Goal: Transaction & Acquisition: Purchase product/service

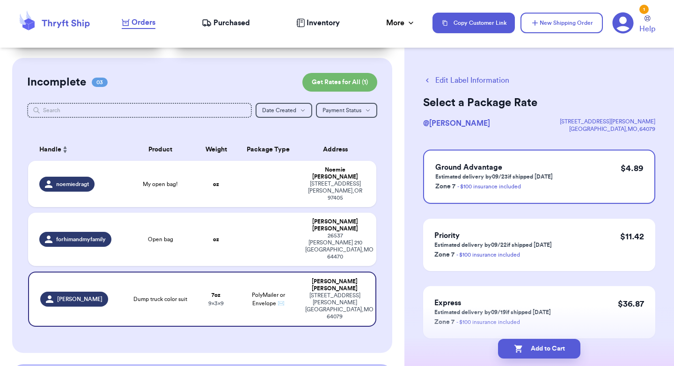
scroll to position [76, 0]
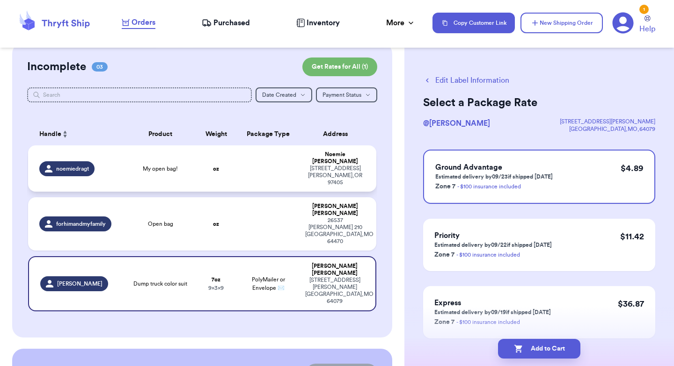
click at [260, 160] on td at bounding box center [268, 168] width 63 height 46
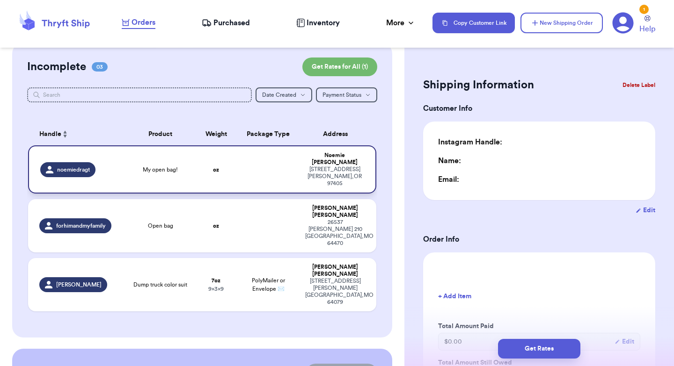
type input "0"
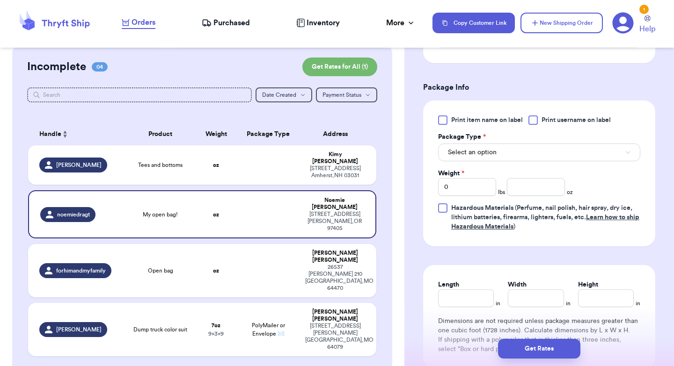
scroll to position [370, 0]
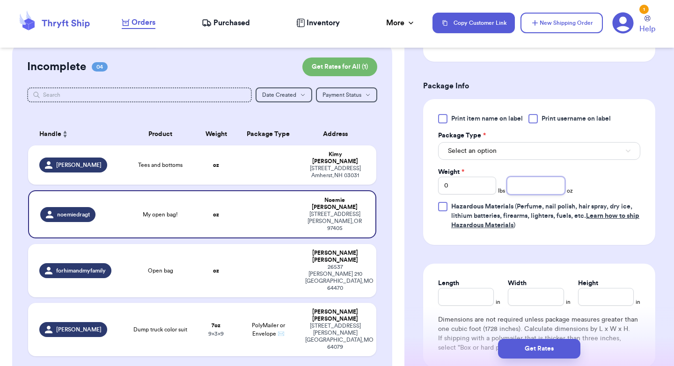
click at [529, 186] on input "number" at bounding box center [536, 186] width 58 height 18
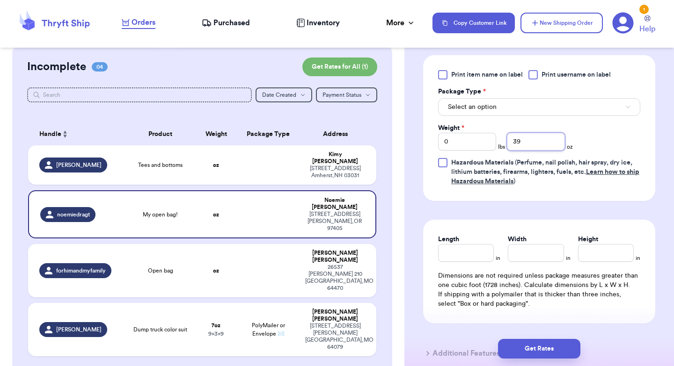
scroll to position [415, 0]
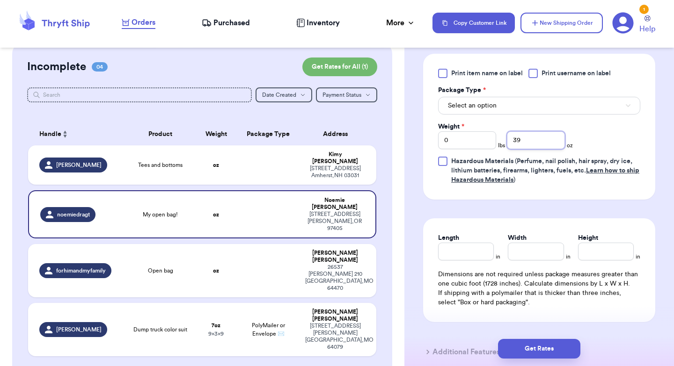
type input "39"
click at [522, 102] on button "Select an option" at bounding box center [539, 106] width 202 height 18
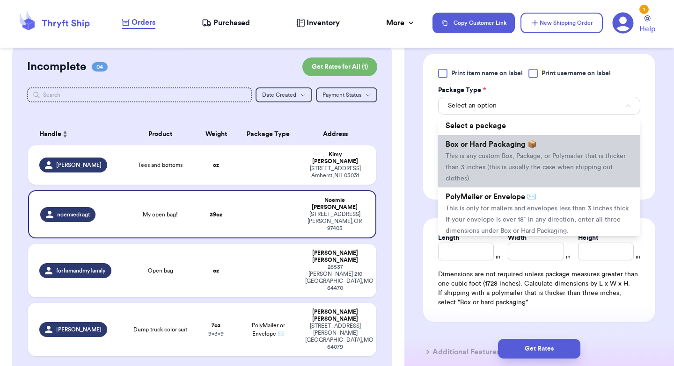
click at [512, 152] on li "Box or Hard Packaging 📦 This is any custom Box, Package, or Polymailer that is …" at bounding box center [539, 161] width 202 height 52
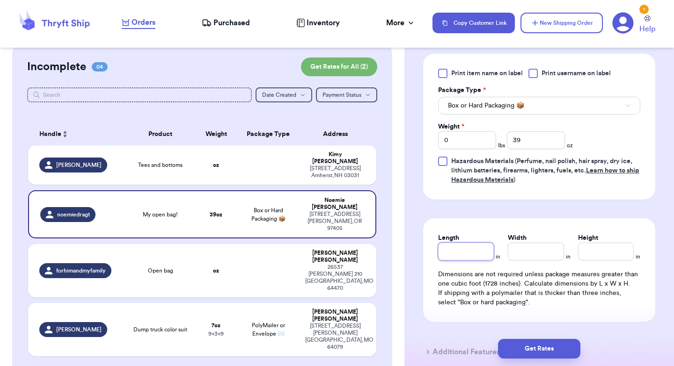
click at [464, 256] on input "Length" at bounding box center [466, 252] width 56 height 18
type input "12"
type input "11"
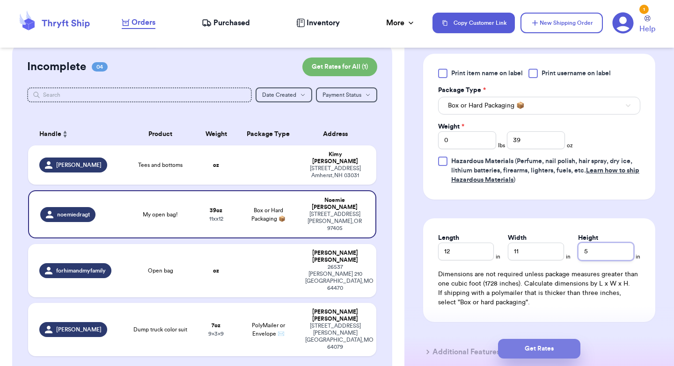
type input "5"
click at [515, 344] on button "Get Rates" at bounding box center [539, 349] width 82 height 20
type input "2"
type input "7"
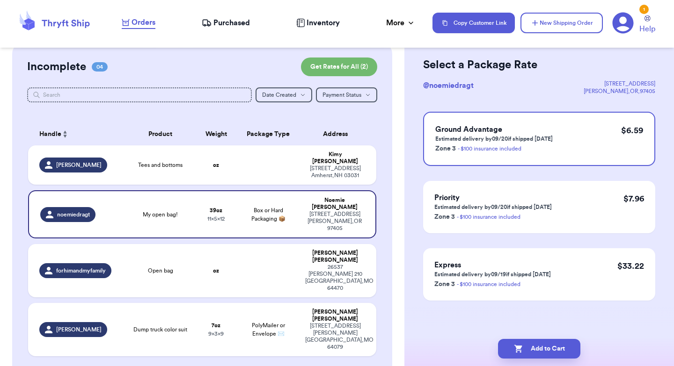
scroll to position [0, 0]
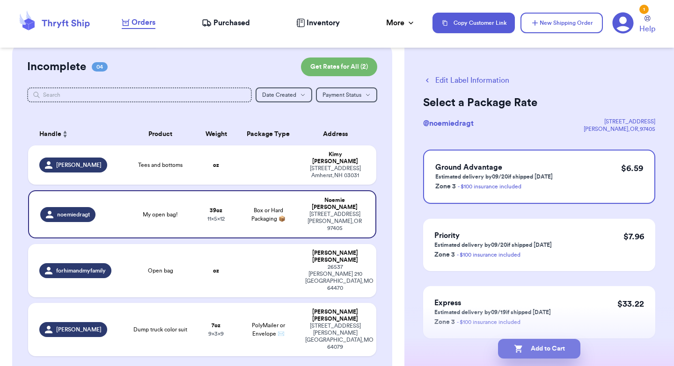
click at [536, 350] on button "Add to Cart" at bounding box center [539, 349] width 82 height 20
checkbox input "true"
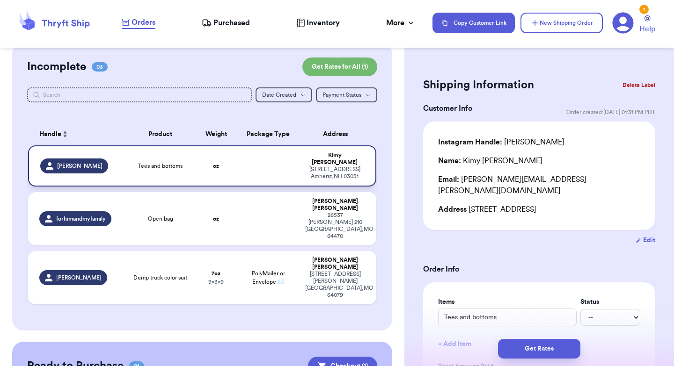
click at [271, 156] on td at bounding box center [268, 165] width 63 height 41
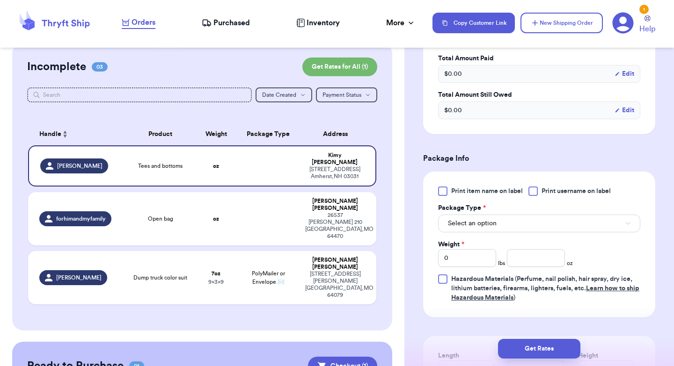
scroll to position [338, 0]
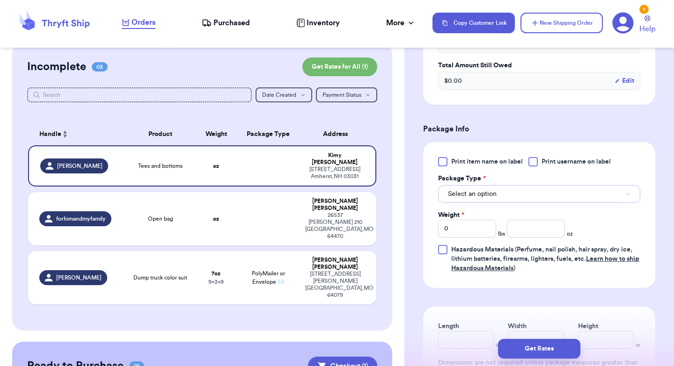
click at [479, 189] on span "Select an option" at bounding box center [472, 193] width 49 height 9
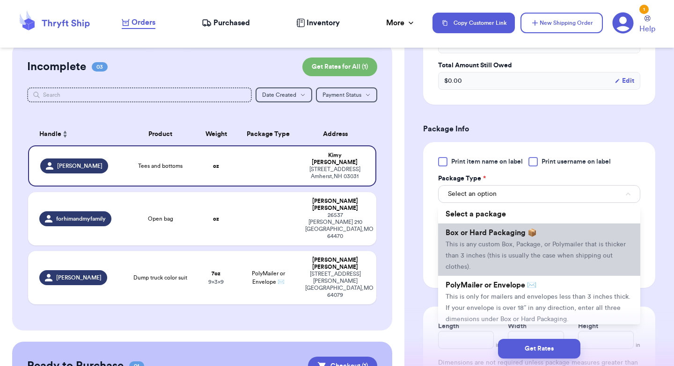
click at [487, 243] on li "Box or Hard Packaging 📦 This is any custom Box, Package, or Polymailer that is …" at bounding box center [539, 250] width 202 height 52
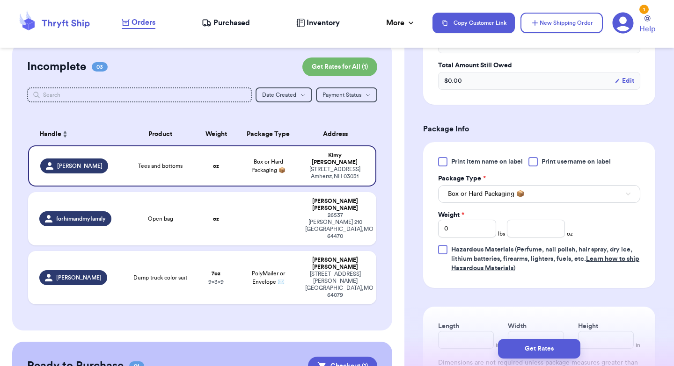
click at [454, 334] on div "Get Rates" at bounding box center [538, 349] width 269 height 35
click at [452, 331] on input "Length" at bounding box center [466, 340] width 56 height 18
type input "1"
type input "12"
type input "1"
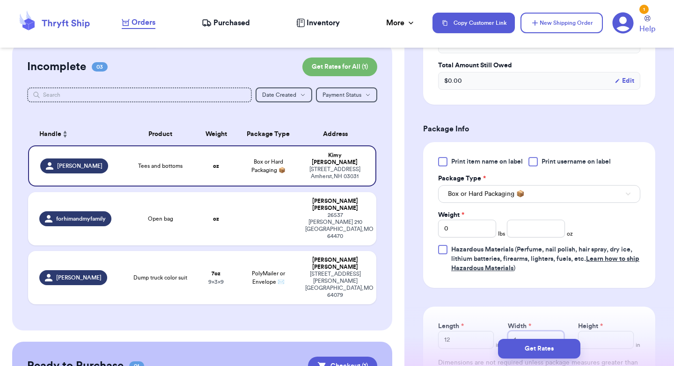
type input "11"
type input "4"
click at [543, 221] on input "number" at bounding box center [536, 229] width 58 height 18
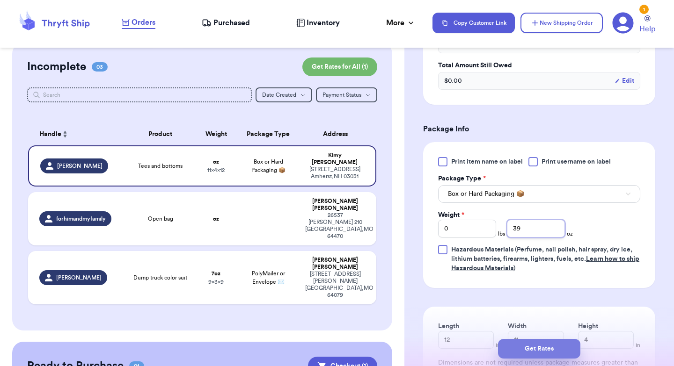
type input "39"
click at [539, 345] on button "Get Rates" at bounding box center [539, 349] width 82 height 20
type input "2"
type input "7"
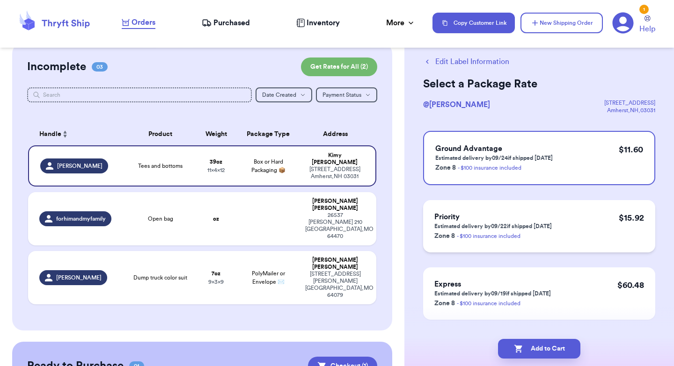
scroll to position [0, 0]
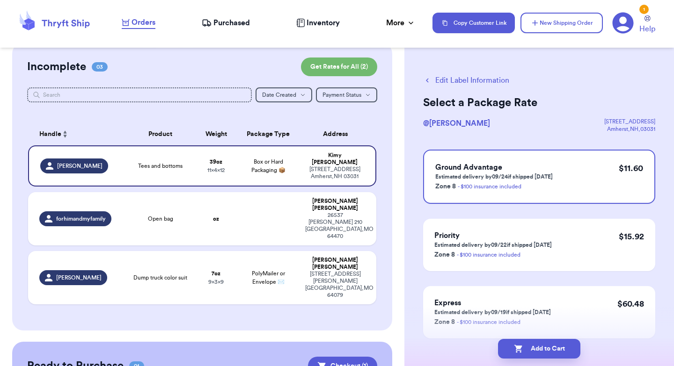
click at [472, 80] on button "Edit Label Information" at bounding box center [466, 80] width 86 height 11
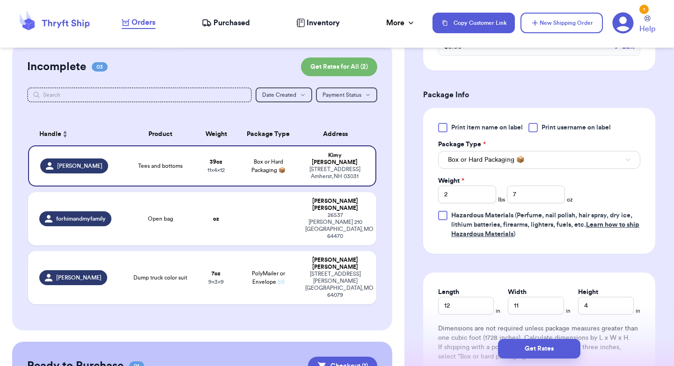
scroll to position [409, 0]
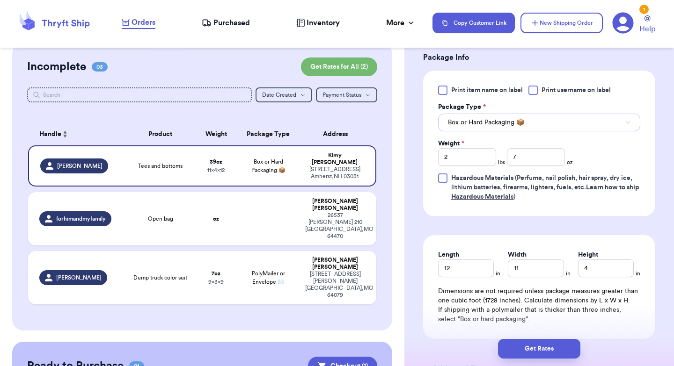
click at [520, 118] on span "Box or Hard Packaging 📦" at bounding box center [486, 122] width 76 height 9
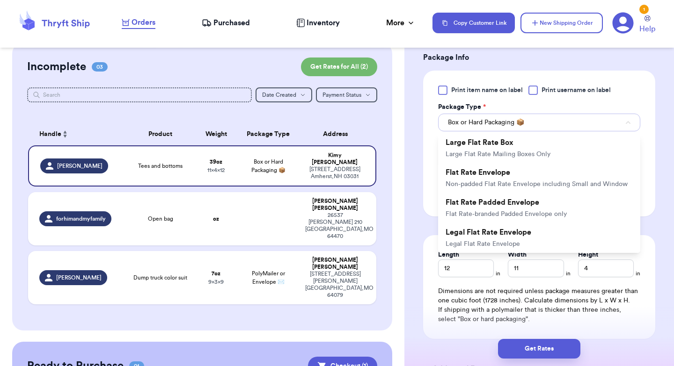
scroll to position [188, 0]
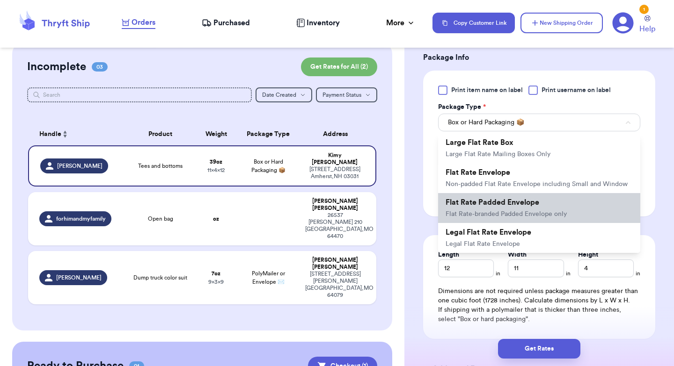
click at [506, 211] on span "Flat Rate-branded Padded Envelope only" at bounding box center [505, 214] width 121 height 7
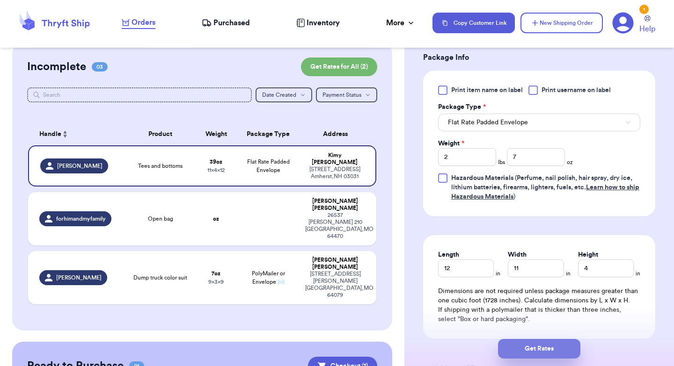
click at [533, 347] on button "Get Rates" at bounding box center [539, 349] width 82 height 20
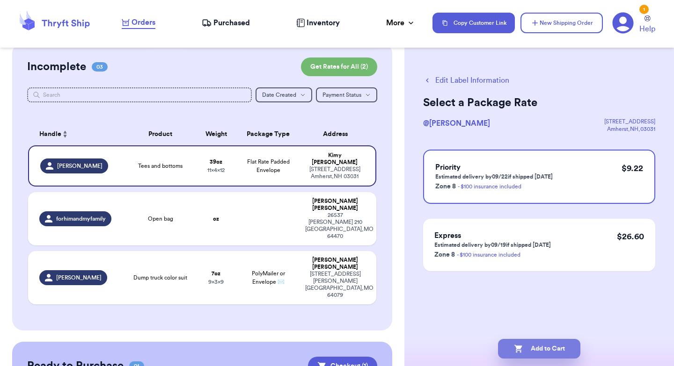
click at [529, 347] on button "Add to Cart" at bounding box center [539, 349] width 82 height 20
checkbox input "true"
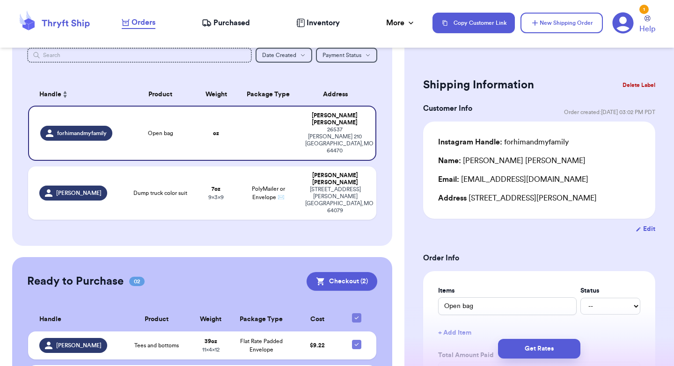
scroll to position [135, 0]
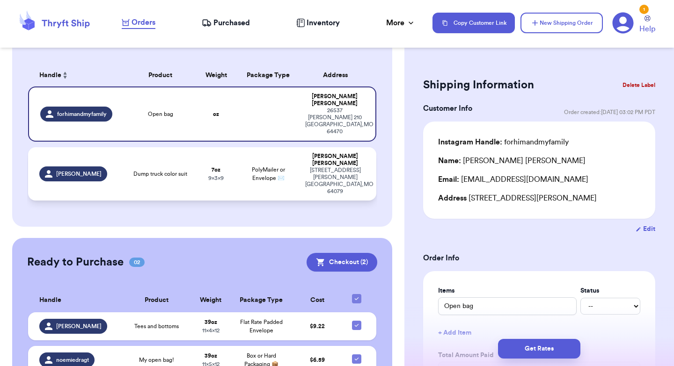
click at [120, 147] on td "[PERSON_NAME]" at bounding box center [76, 173] width 97 height 53
type input "Dump truck color suit"
type input "7"
type input "9"
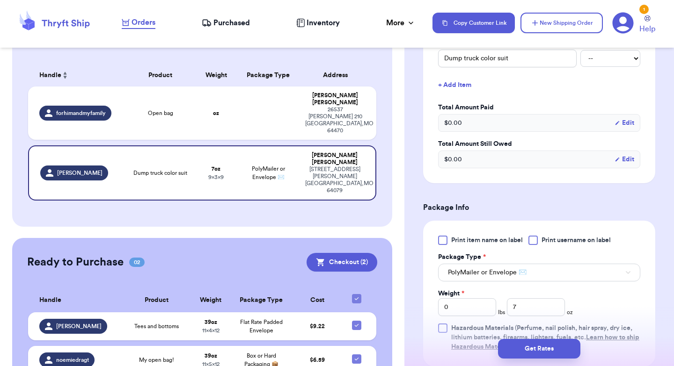
scroll to position [269, 0]
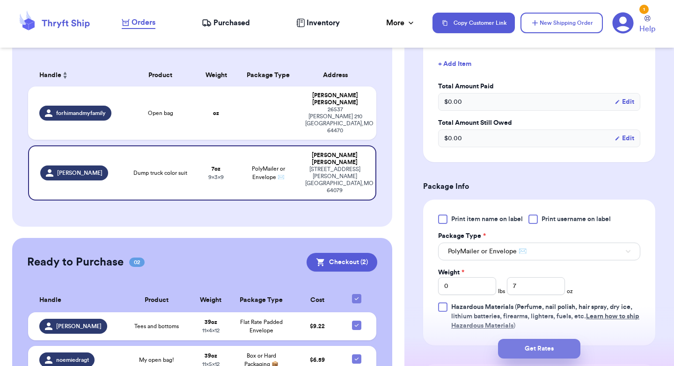
click at [522, 347] on button "Get Rates" at bounding box center [539, 349] width 82 height 20
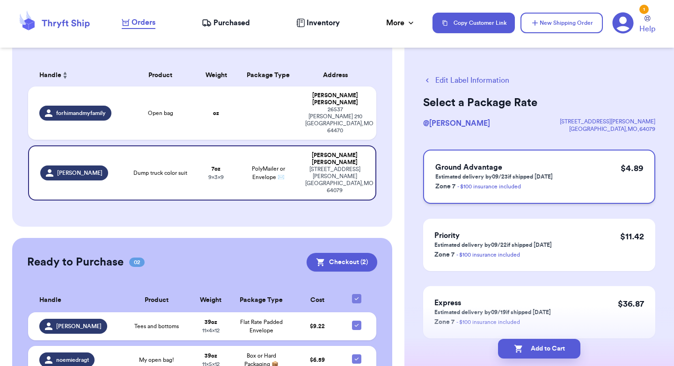
click at [566, 177] on div "Ground Advantage Estimated delivery by 09/23 if shipped [DATE] Zone 7 - $100 in…" at bounding box center [539, 177] width 232 height 54
click at [541, 349] on button "Add to Cart" at bounding box center [539, 349] width 82 height 20
checkbox input "true"
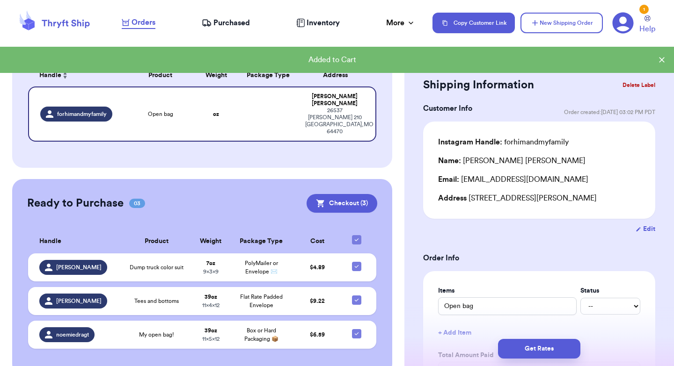
scroll to position [134, 0]
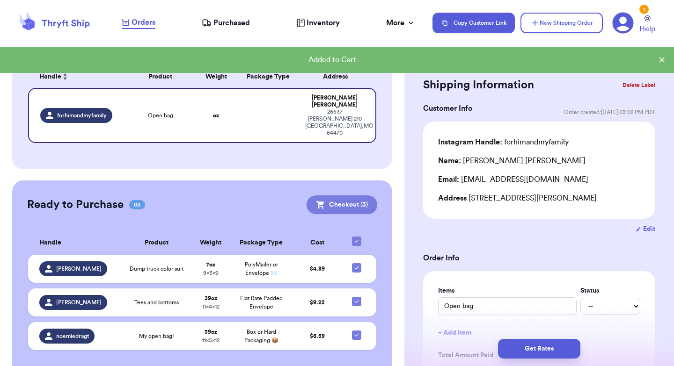
click at [339, 196] on button "Checkout ( 3 )" at bounding box center [341, 205] width 71 height 19
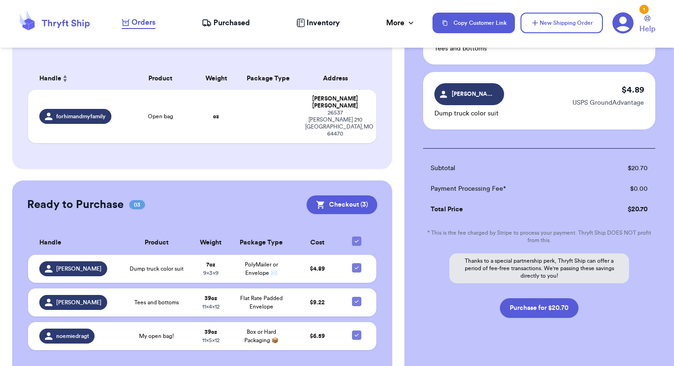
scroll to position [185, 0]
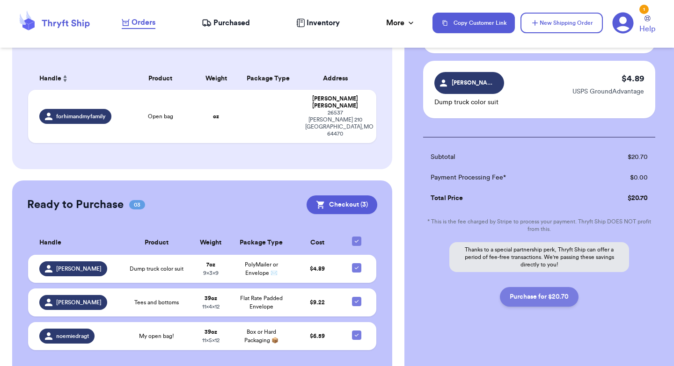
click at [534, 299] on button "Purchase for $20.70" at bounding box center [539, 297] width 79 height 20
checkbox input "false"
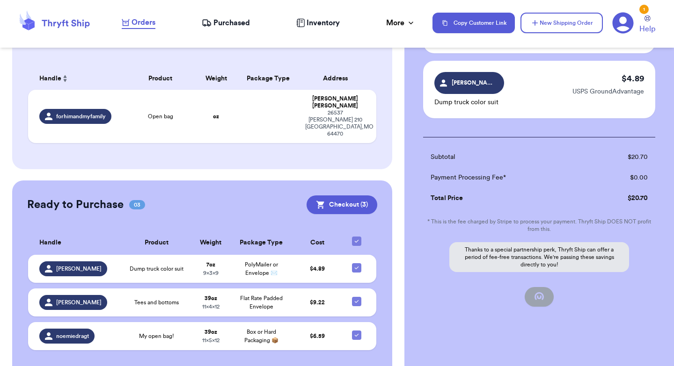
scroll to position [90, 0]
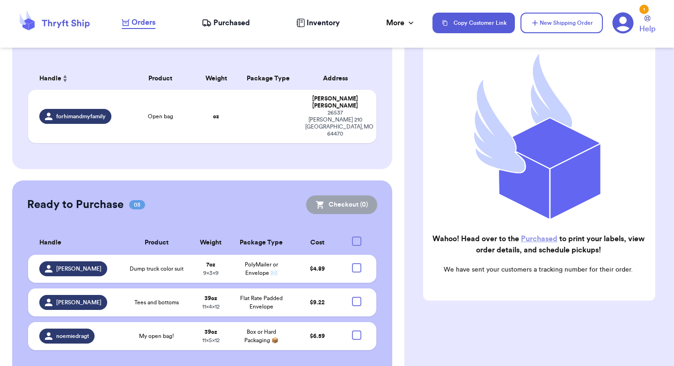
checkbox input "true"
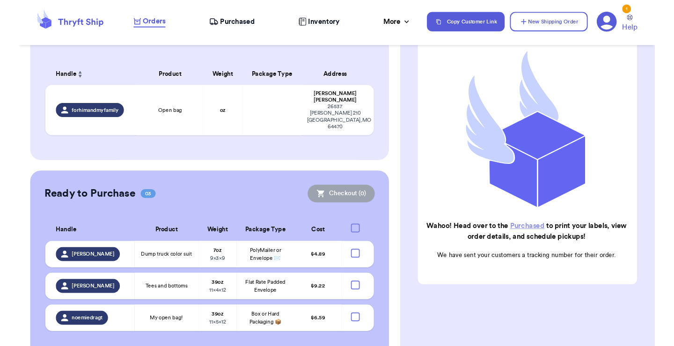
scroll to position [63, 0]
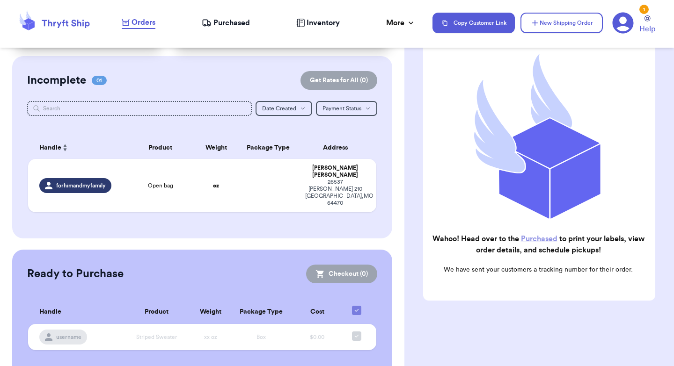
click at [533, 238] on link "Purchased" at bounding box center [539, 238] width 36 height 7
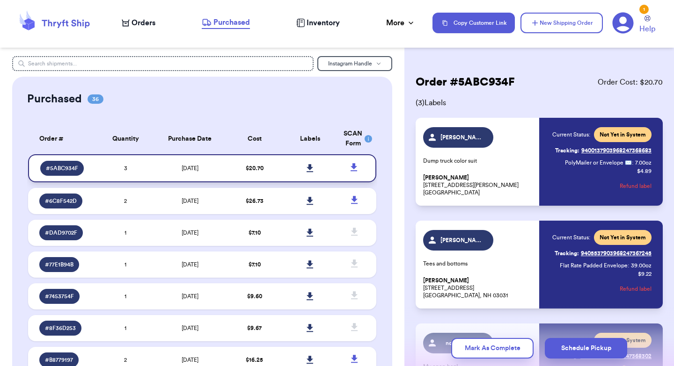
click at [310, 169] on icon at bounding box center [309, 168] width 7 height 8
